Goal: Find specific page/section: Find specific page/section

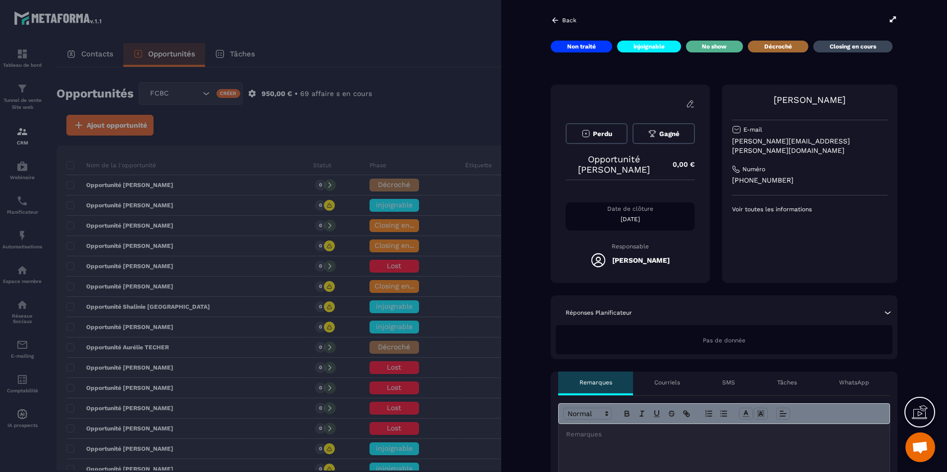
scroll to position [303, 0]
click at [802, 165] on div "Numéro" at bounding box center [809, 169] width 155 height 8
click at [902, 70] on div "Back Non traité injoignable No show Décroché Closing en cours [PERSON_NAME] Opp…" at bounding box center [724, 236] width 446 height 472
click at [558, 19] on icon at bounding box center [555, 20] width 9 height 9
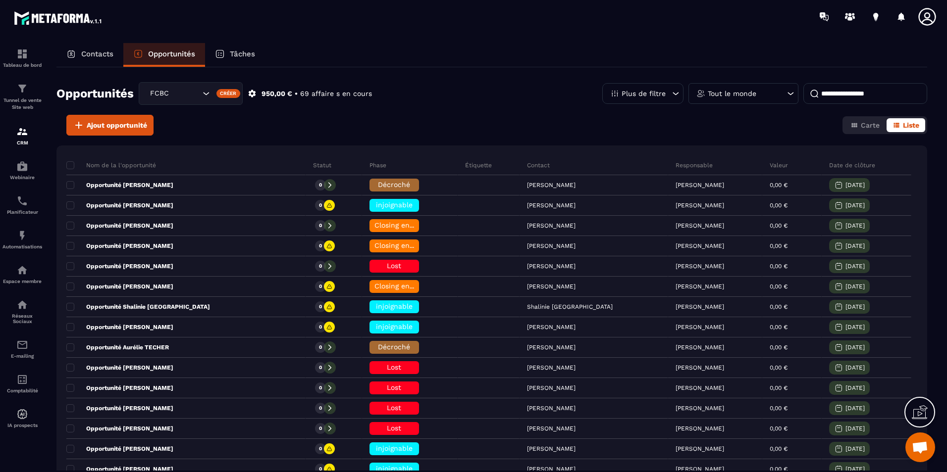
click at [81, 48] on div "Contacts" at bounding box center [89, 55] width 67 height 24
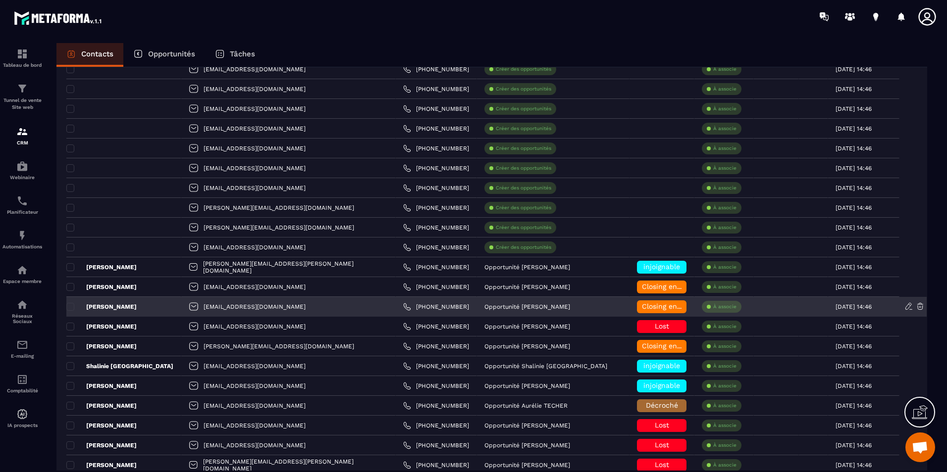
scroll to position [941, 0]
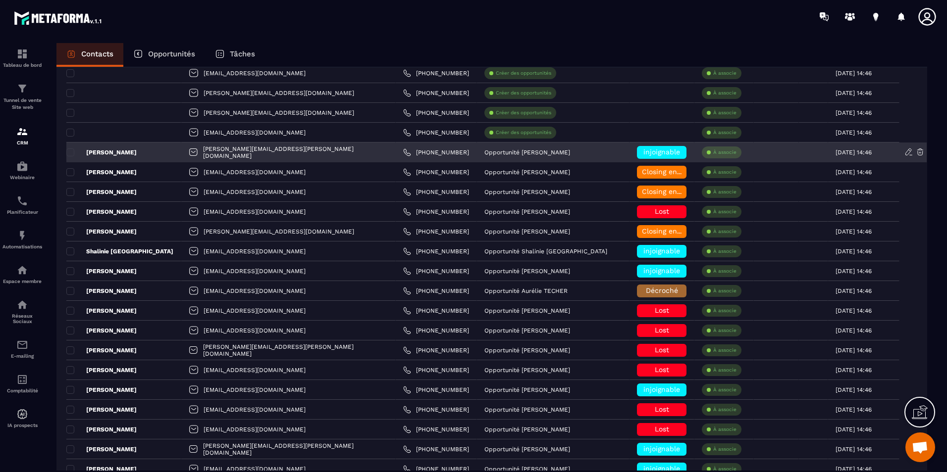
click at [159, 153] on div "[PERSON_NAME]" at bounding box center [123, 153] width 115 height 20
